Goal: Transaction & Acquisition: Book appointment/travel/reservation

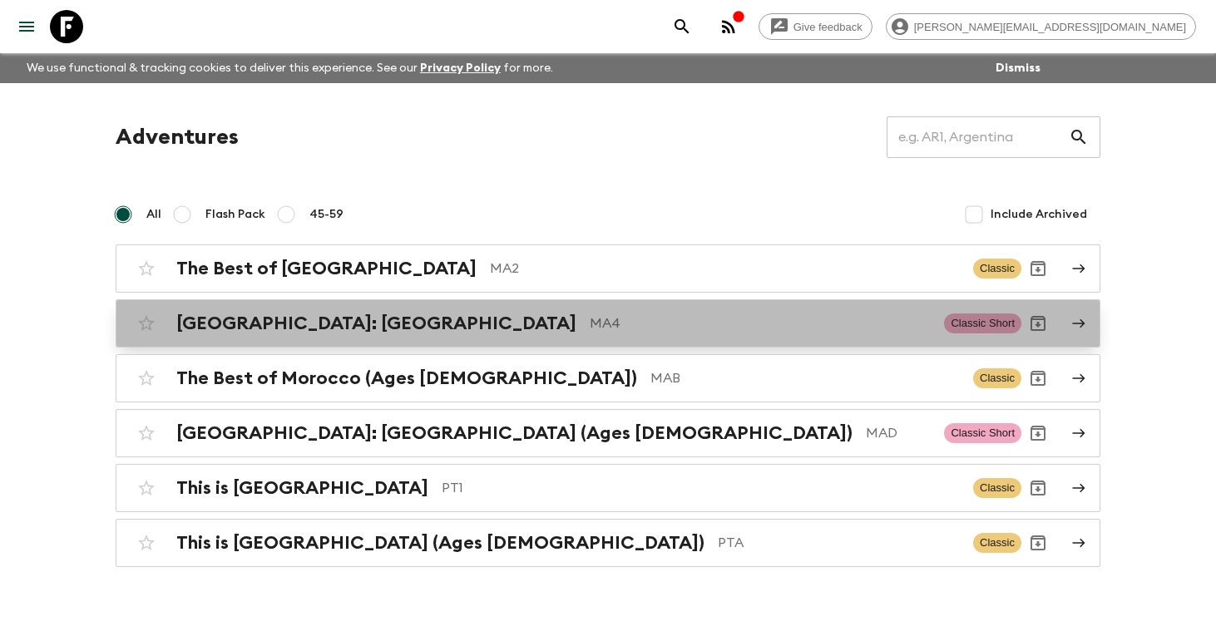
click at [300, 315] on h2 "[GEOGRAPHIC_DATA]: [GEOGRAPHIC_DATA]" at bounding box center [376, 324] width 400 height 22
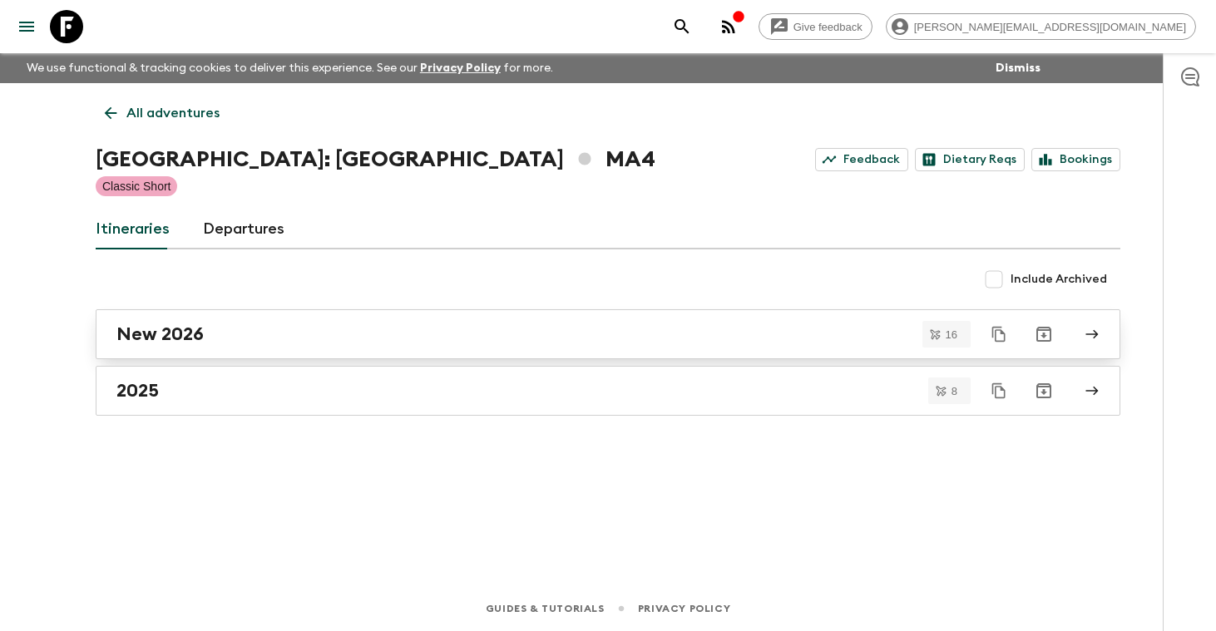
click at [193, 326] on h2 "New 2026" at bounding box center [159, 335] width 87 height 22
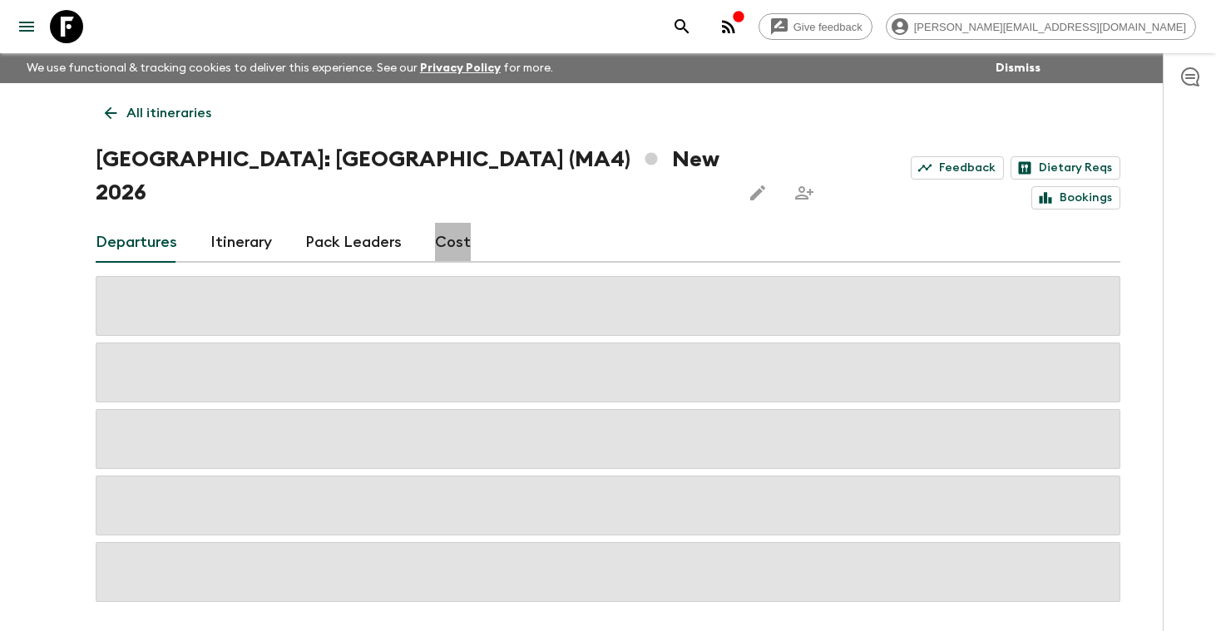
click at [452, 223] on link "Cost" at bounding box center [453, 243] width 36 height 40
